Goal: Information Seeking & Learning: Learn about a topic

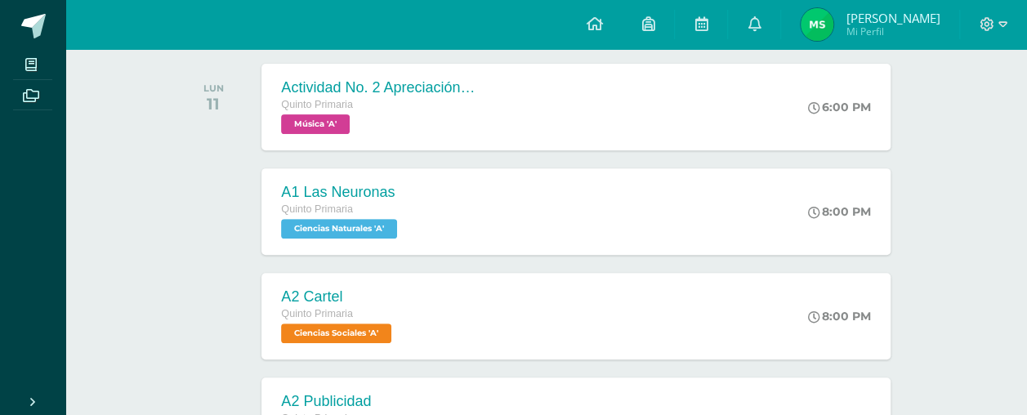
scroll to position [260, 0]
click at [317, 130] on span "Música 'A'" at bounding box center [313, 124] width 69 height 20
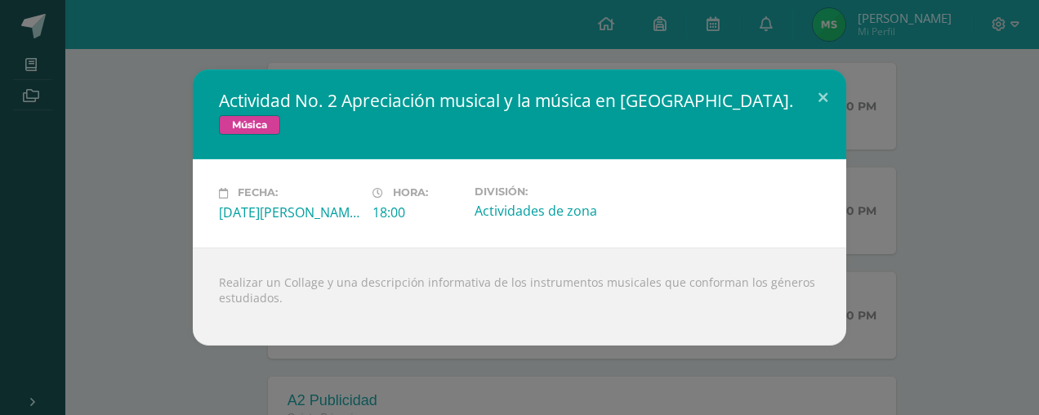
drag, startPoint x: 219, startPoint y: 282, endPoint x: 282, endPoint y: 303, distance: 66.4
click at [282, 303] on div "Realizar un Collage y una descripción informativa de los instrumentos musicales…" at bounding box center [519, 296] width 653 height 98
copy div "Realizar un Collage y una descripción informativa de los instrumentos musicales…"
click at [831, 230] on div "Fecha: [DATE][PERSON_NAME] Hora: 18:00 División: Actividades de zona" at bounding box center [519, 202] width 653 height 87
click at [830, 96] on button at bounding box center [823, 97] width 47 height 56
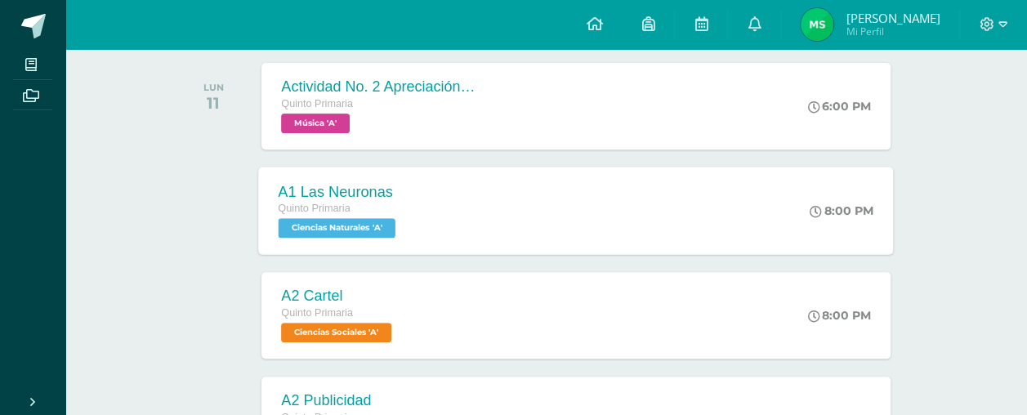
click at [356, 233] on span "Ciencias Naturales 'A'" at bounding box center [337, 228] width 117 height 20
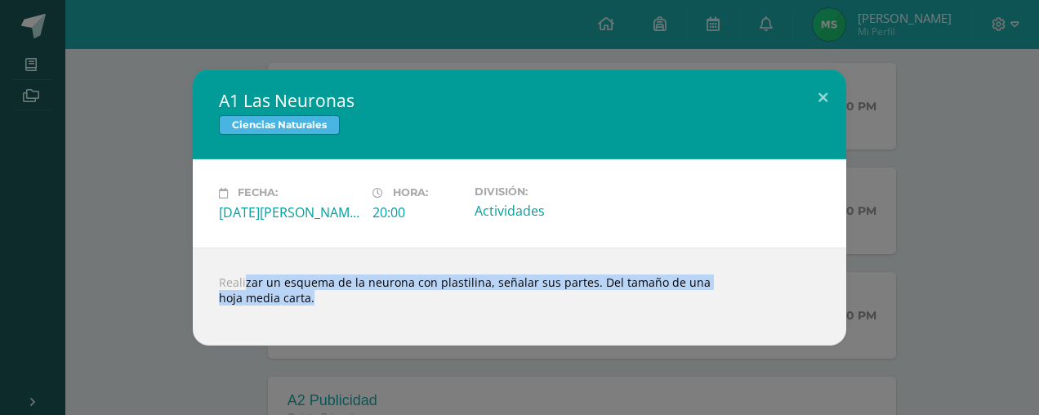
drag, startPoint x: 216, startPoint y: 280, endPoint x: 328, endPoint y: 308, distance: 115.3
click at [328, 308] on div "Realizar un esquema de la neurona con plastilina, señalar sus partes. Del tamañ…" at bounding box center [519, 296] width 653 height 98
copy body "Realizar un esquema de la neurona con plastilina, señalar sus partes. Del tamañ…"
drag, startPoint x: 690, startPoint y: 222, endPoint x: 819, endPoint y: 90, distance: 184.8
click at [819, 90] on div "A1 Las Neuronas Ciencias Naturales Fecha: [DATE][PERSON_NAME] Hora: 20:00 Divis…" at bounding box center [519, 206] width 653 height 275
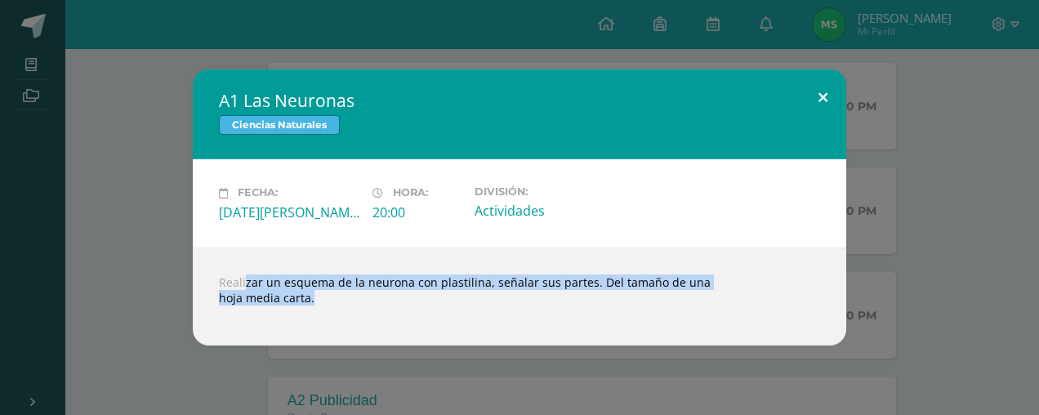
click at [819, 90] on button at bounding box center [823, 97] width 47 height 56
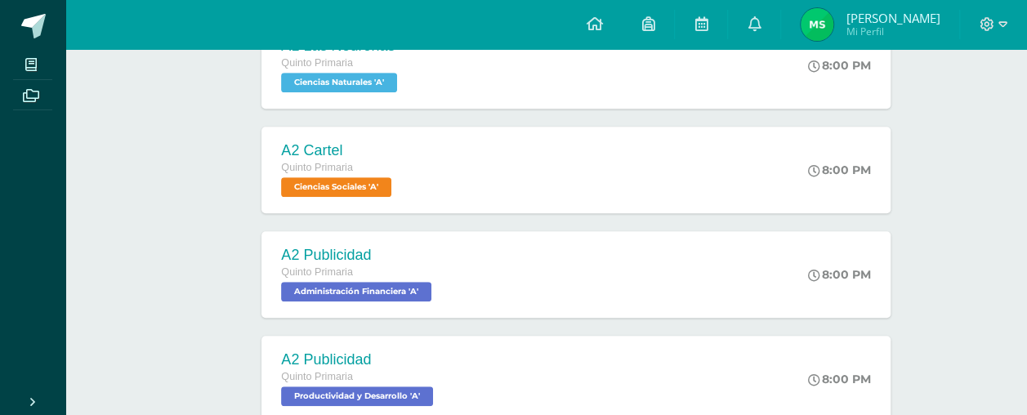
scroll to position [406, 0]
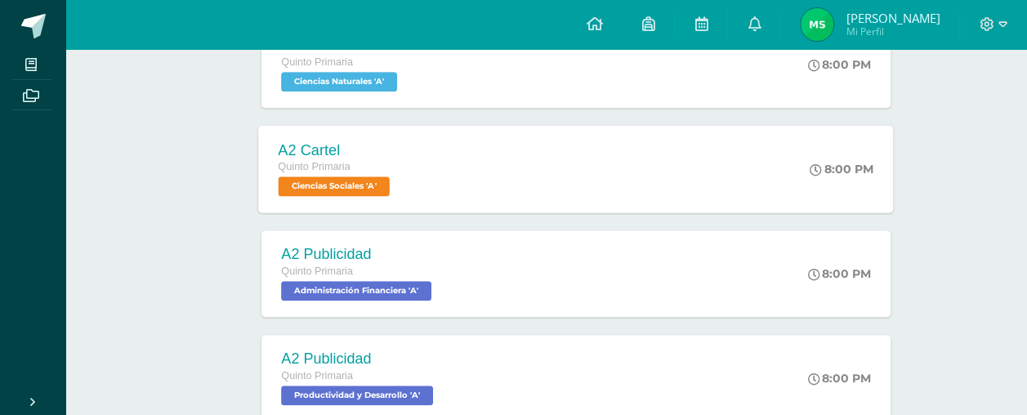
click at [359, 183] on span "Ciencias Sociales 'A'" at bounding box center [334, 186] width 111 height 20
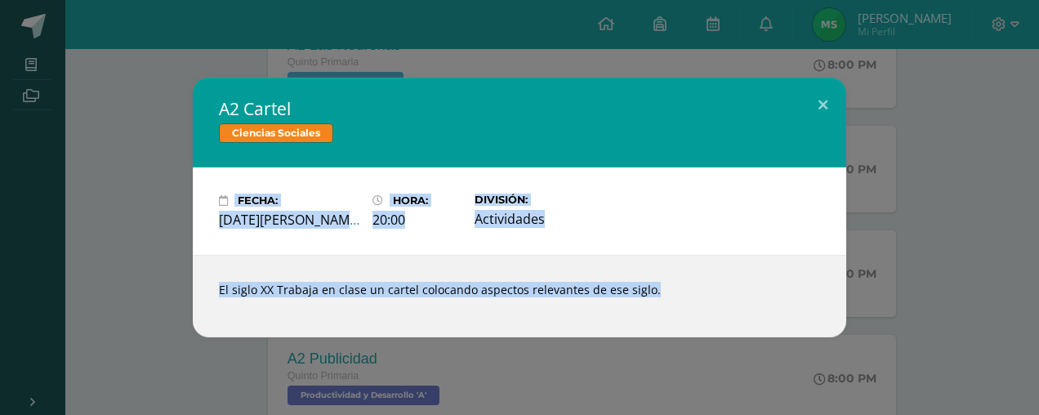
click at [622, 212] on div "Fecha: [DATE][PERSON_NAME] Hora: 20:00 División: Actividades" at bounding box center [519, 211] width 614 height 35
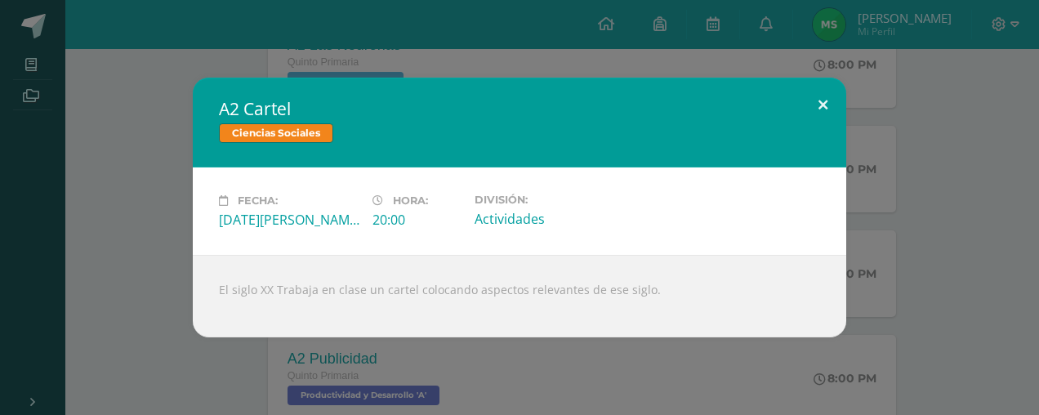
click at [822, 98] on button at bounding box center [823, 106] width 47 height 56
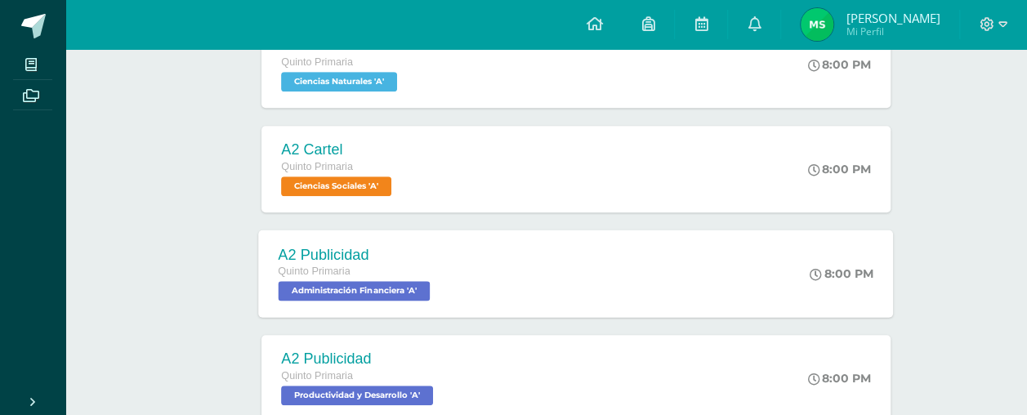
click at [443, 239] on div "A2 Publicidad Quinto Primaria Administración Financiera 'A'" at bounding box center [356, 273] width 195 height 87
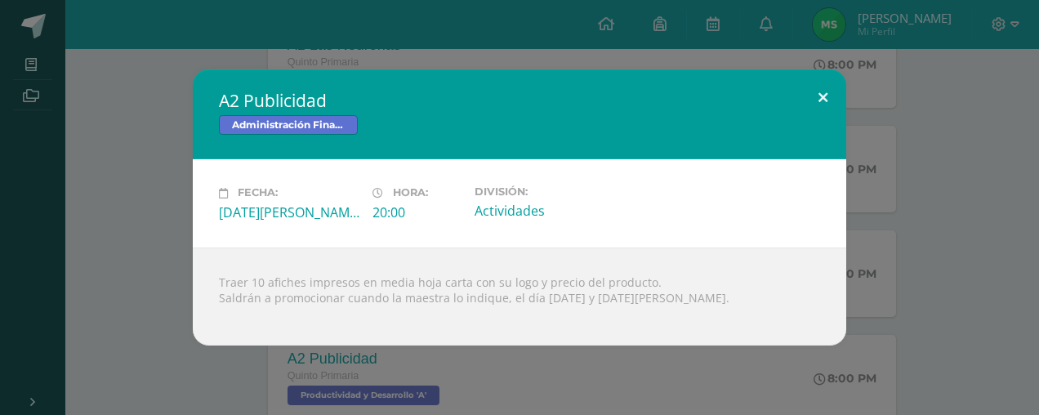
click at [817, 93] on button at bounding box center [823, 97] width 47 height 56
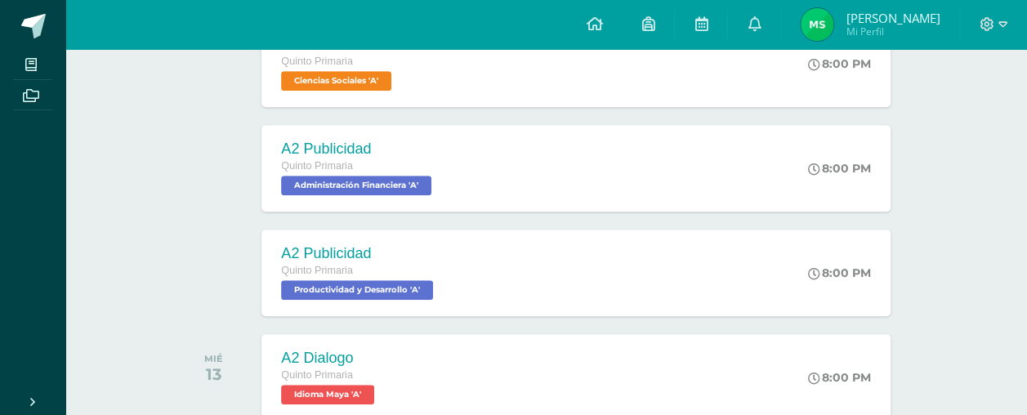
scroll to position [512, 0]
click at [390, 285] on span "Productividad y Desarrollo 'A'" at bounding box center [356, 289] width 154 height 20
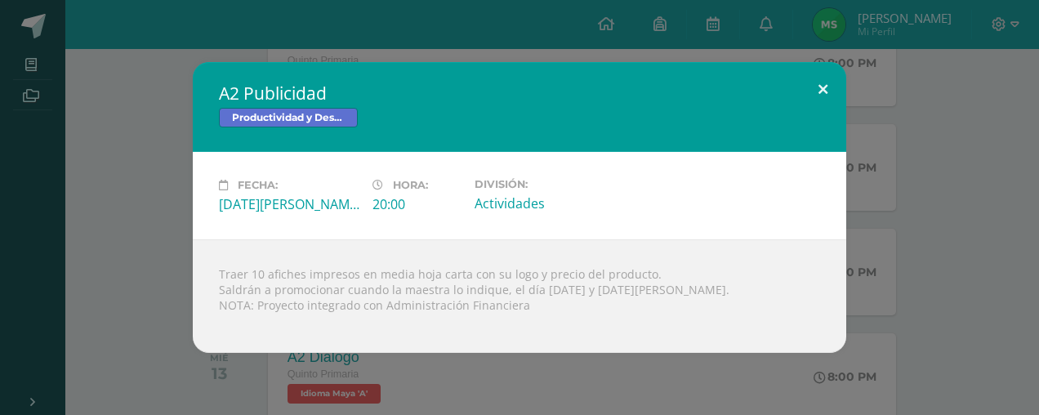
click at [822, 87] on button at bounding box center [823, 90] width 47 height 56
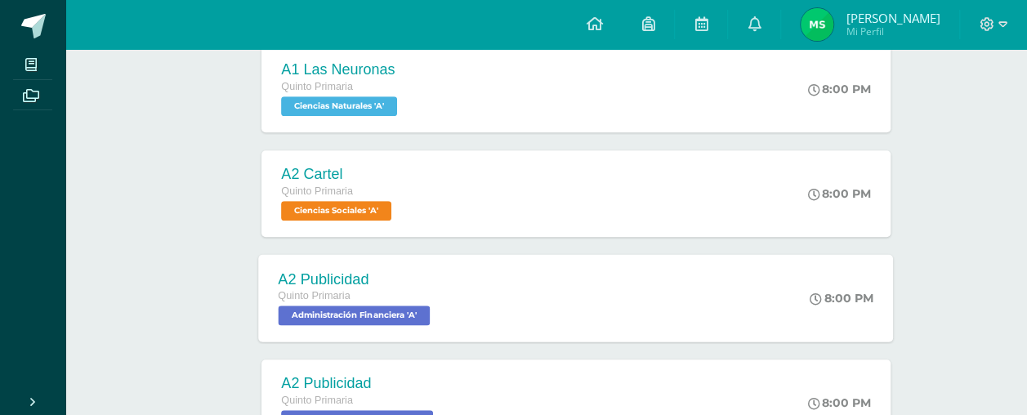
scroll to position [372, 0]
